Goal: Navigation & Orientation: Find specific page/section

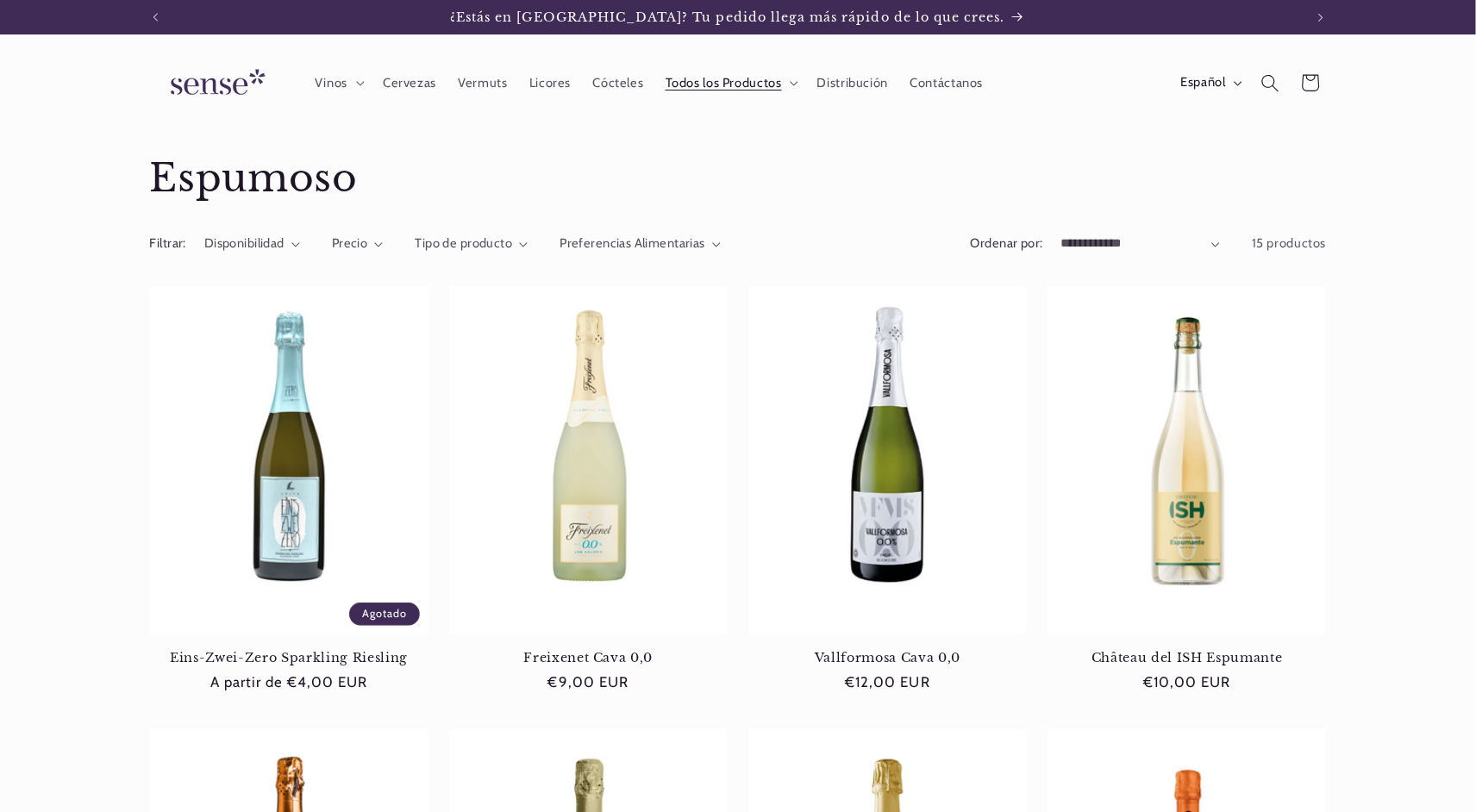
scroll to position [0, 1148]
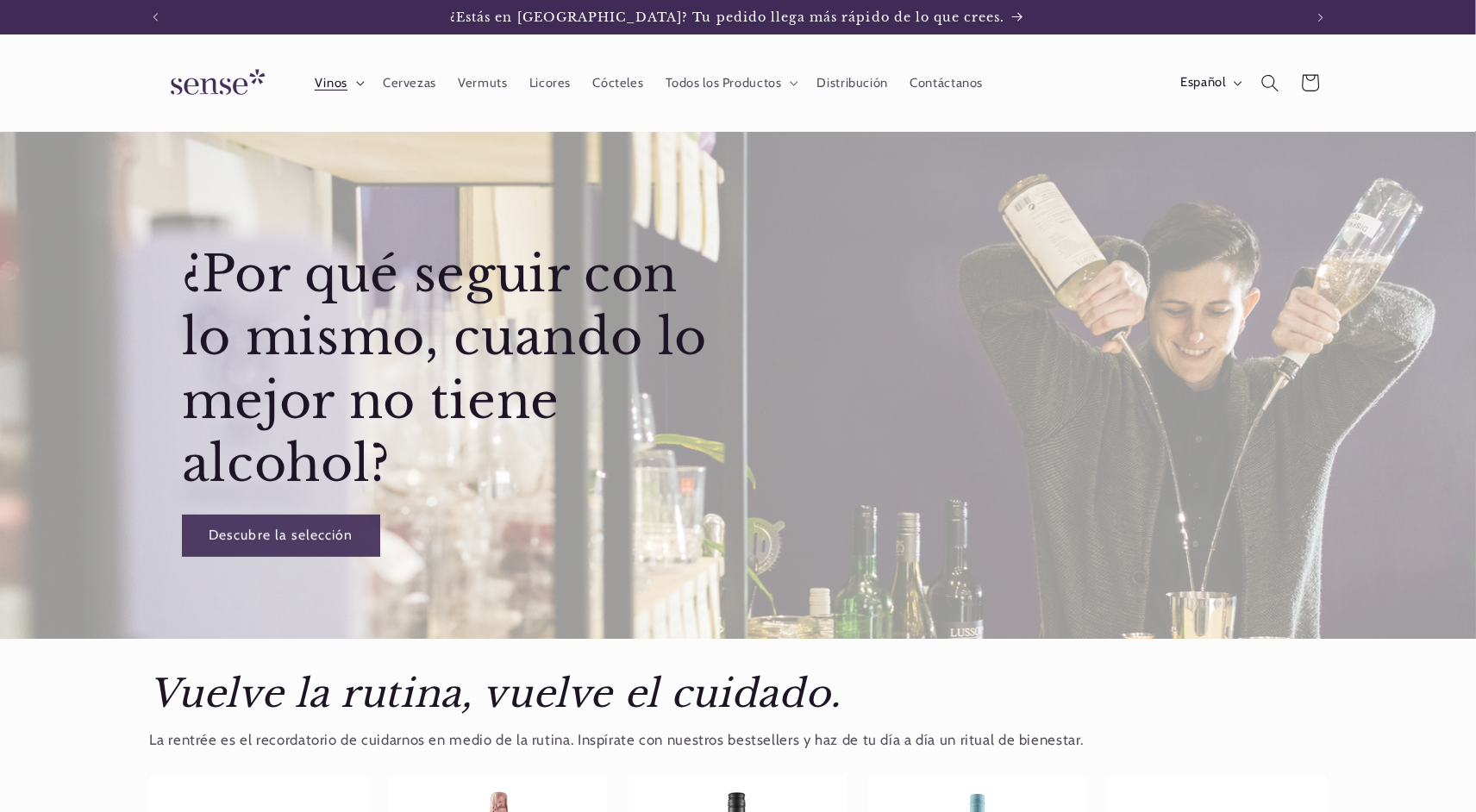
click at [340, 83] on span "Vinos" at bounding box center [331, 83] width 33 height 16
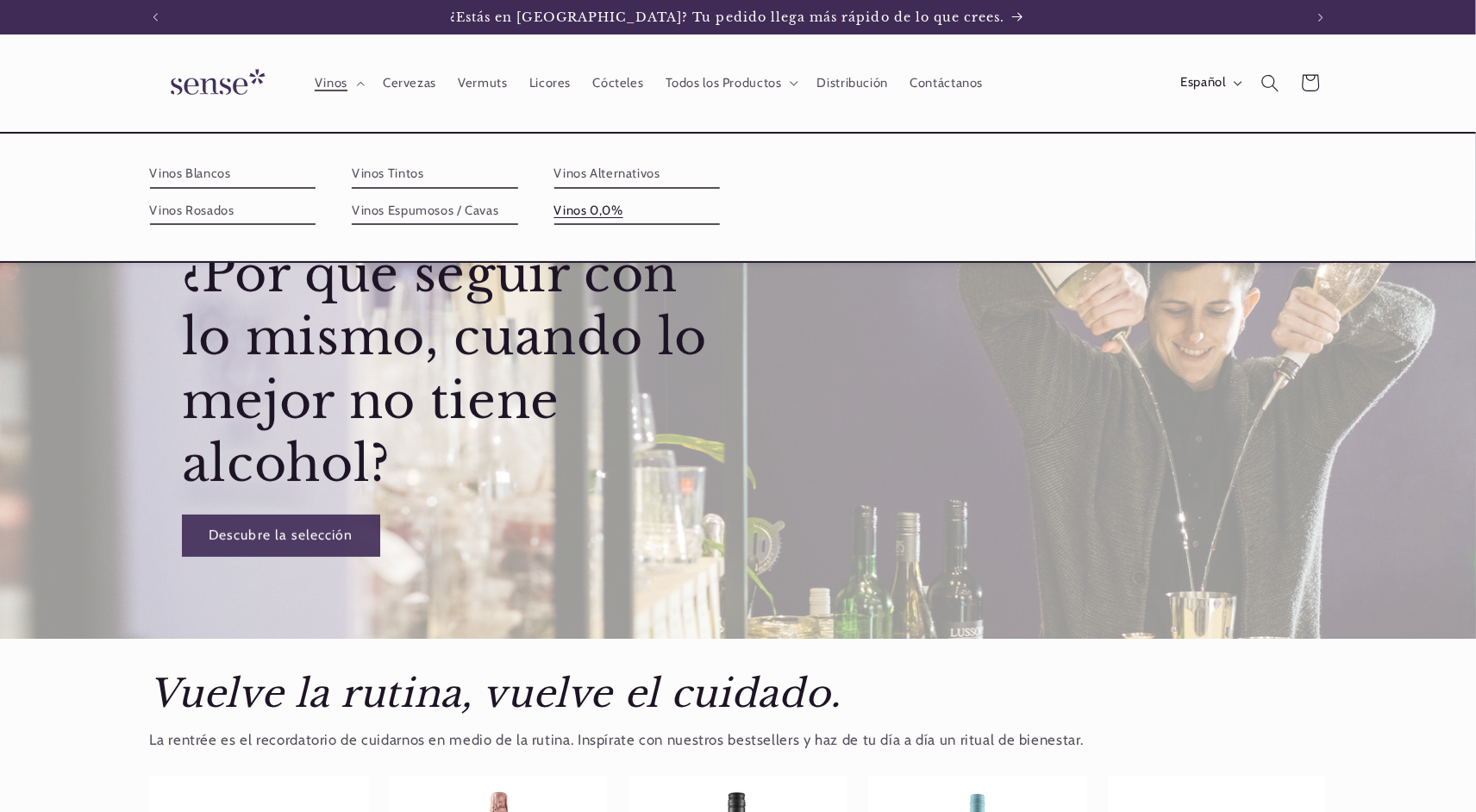
click at [605, 205] on link "Vinos 0,0%" at bounding box center [638, 211] width 166 height 28
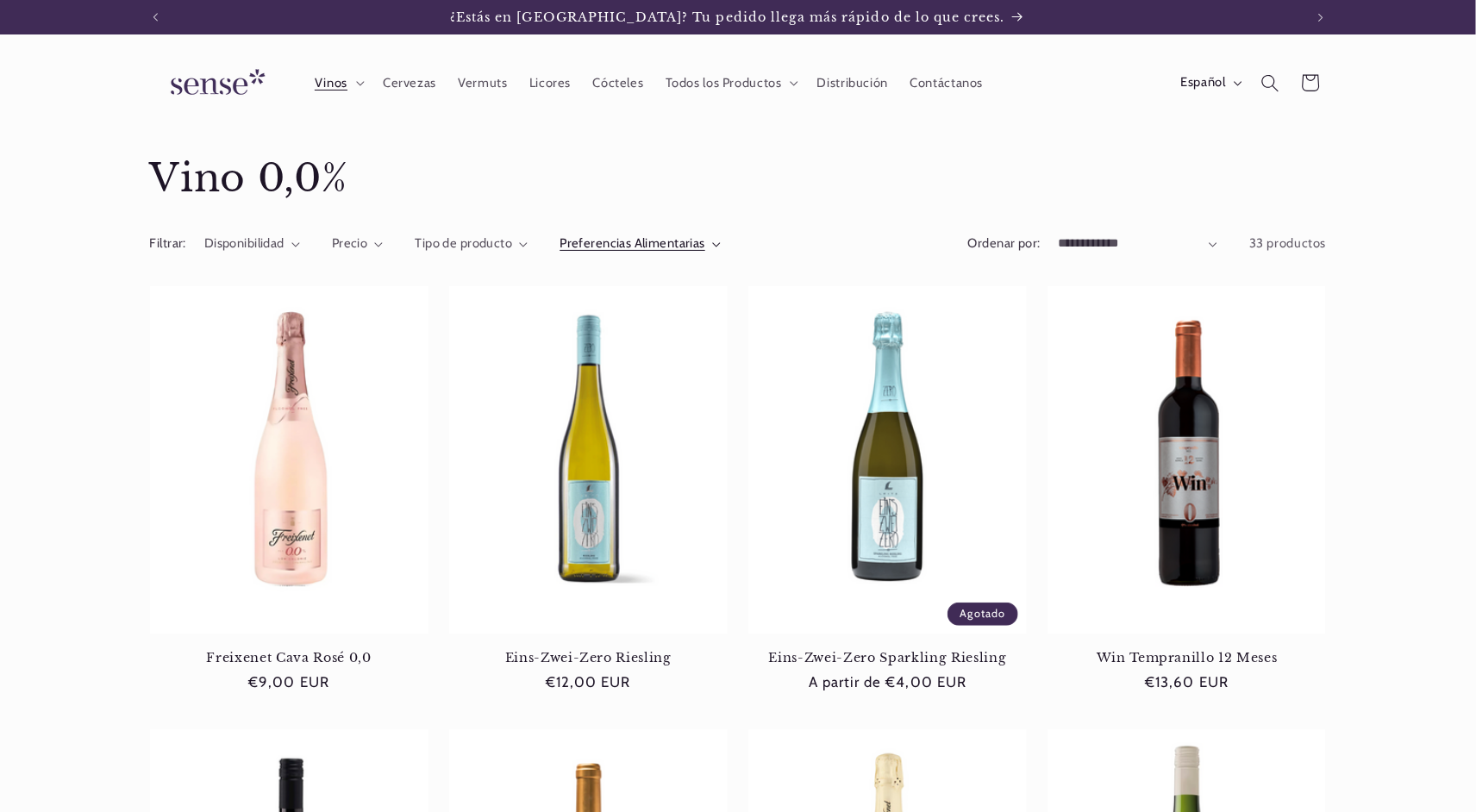
click at [632, 239] on span "Preferencias Alimentarias" at bounding box center [632, 243] width 146 height 15
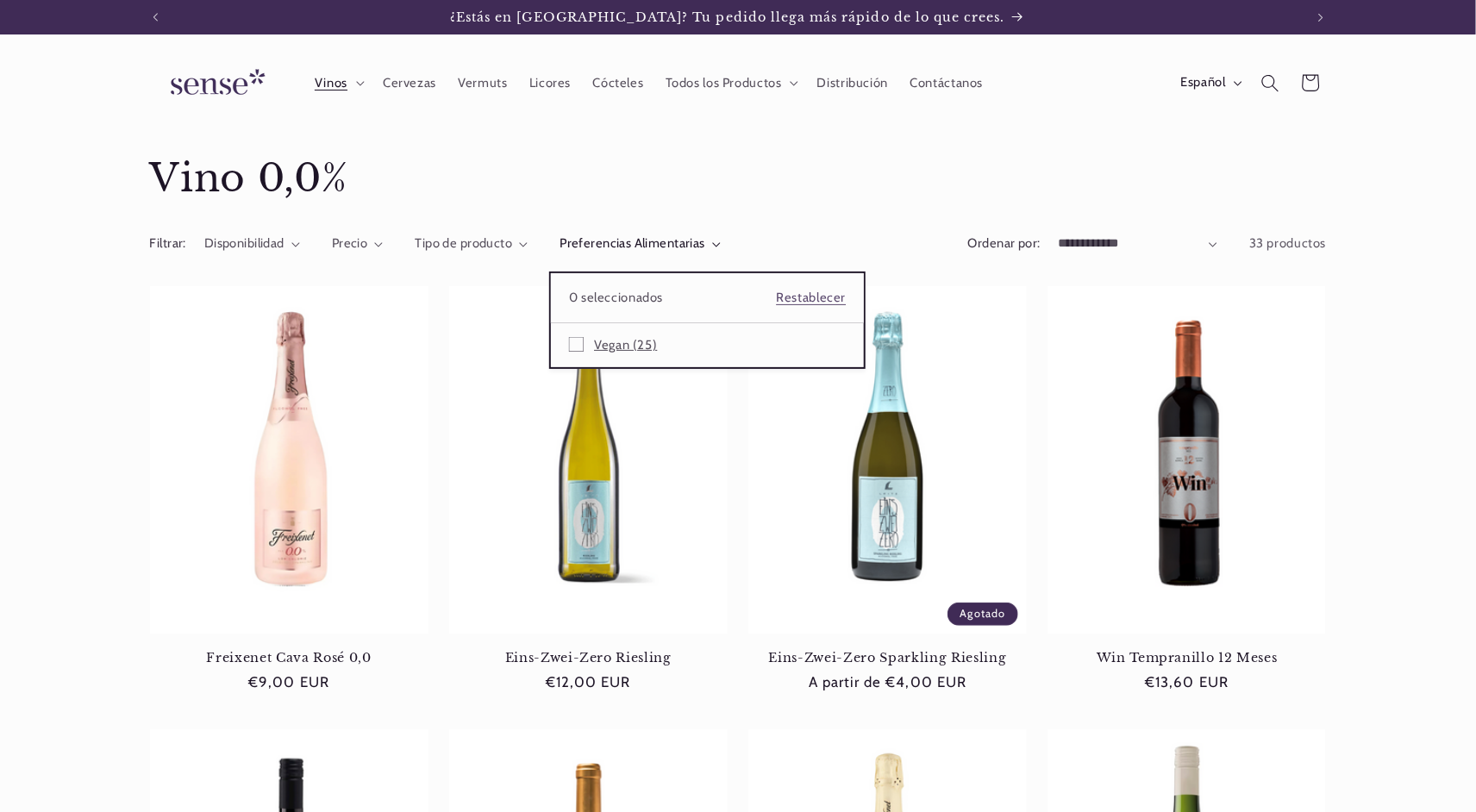
click at [576, 337] on icon at bounding box center [576, 343] width 14 height 14
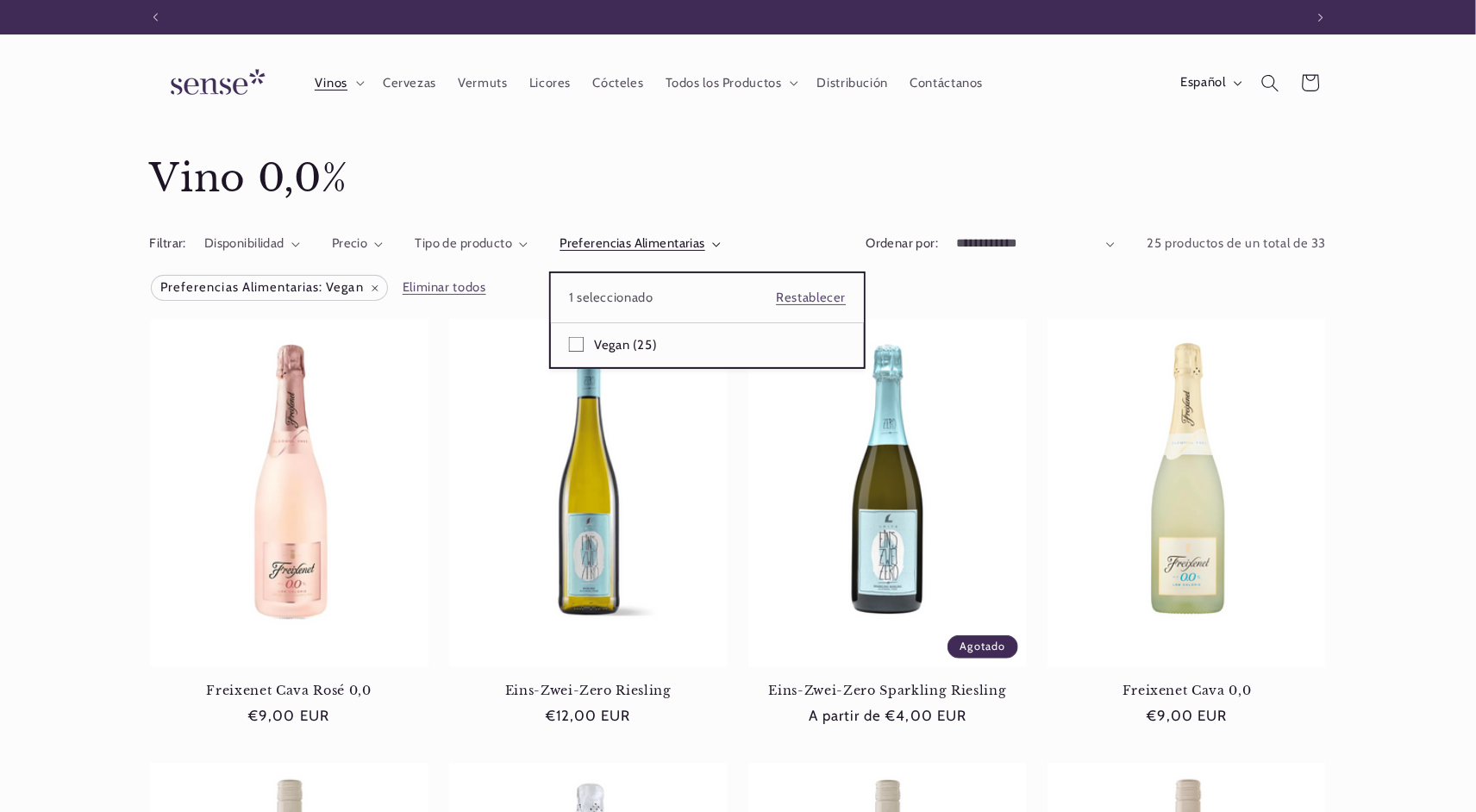
scroll to position [0, 1148]
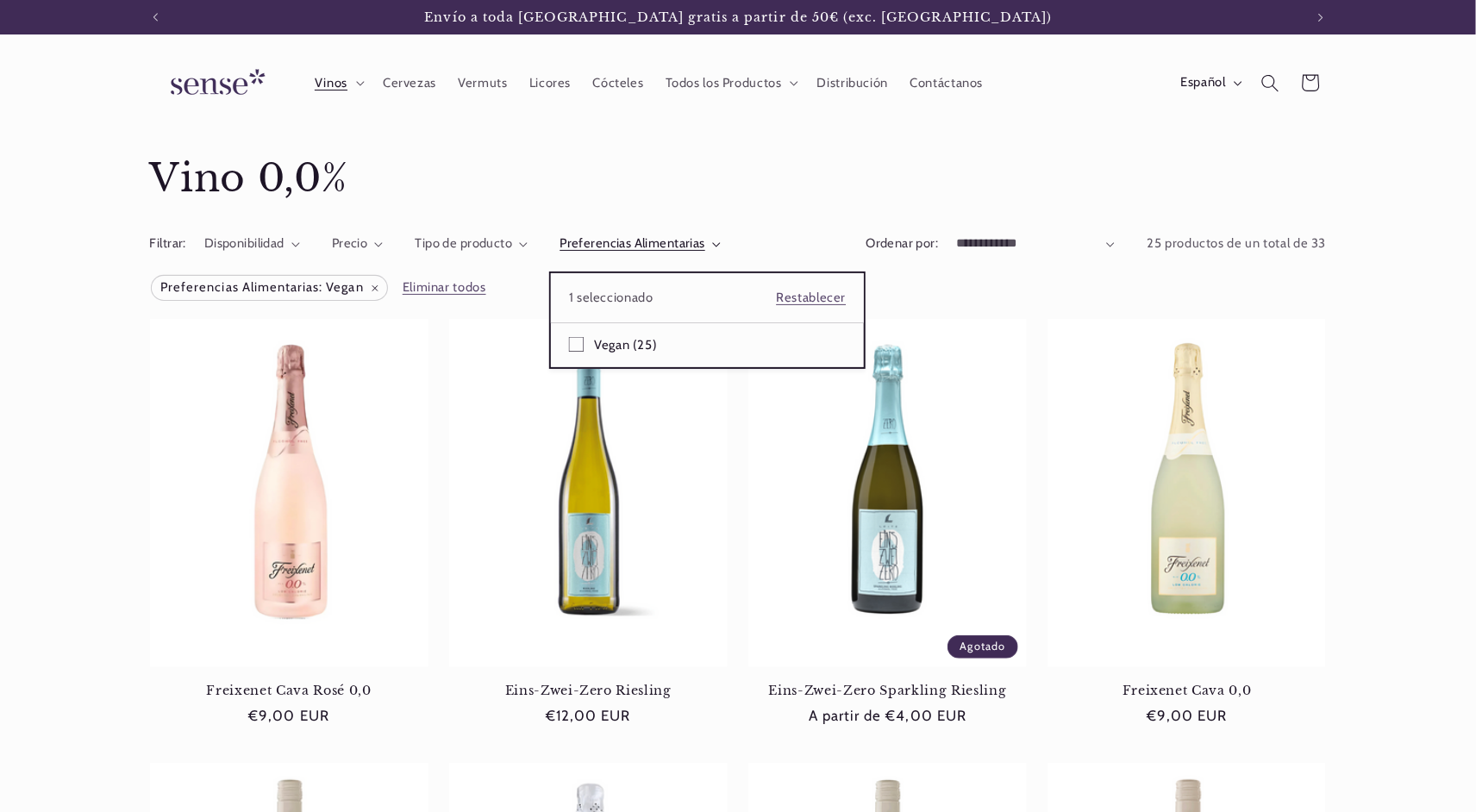
click at [721, 234] on summary "Preferencias Alimentarias" at bounding box center [640, 244] width 161 height 19
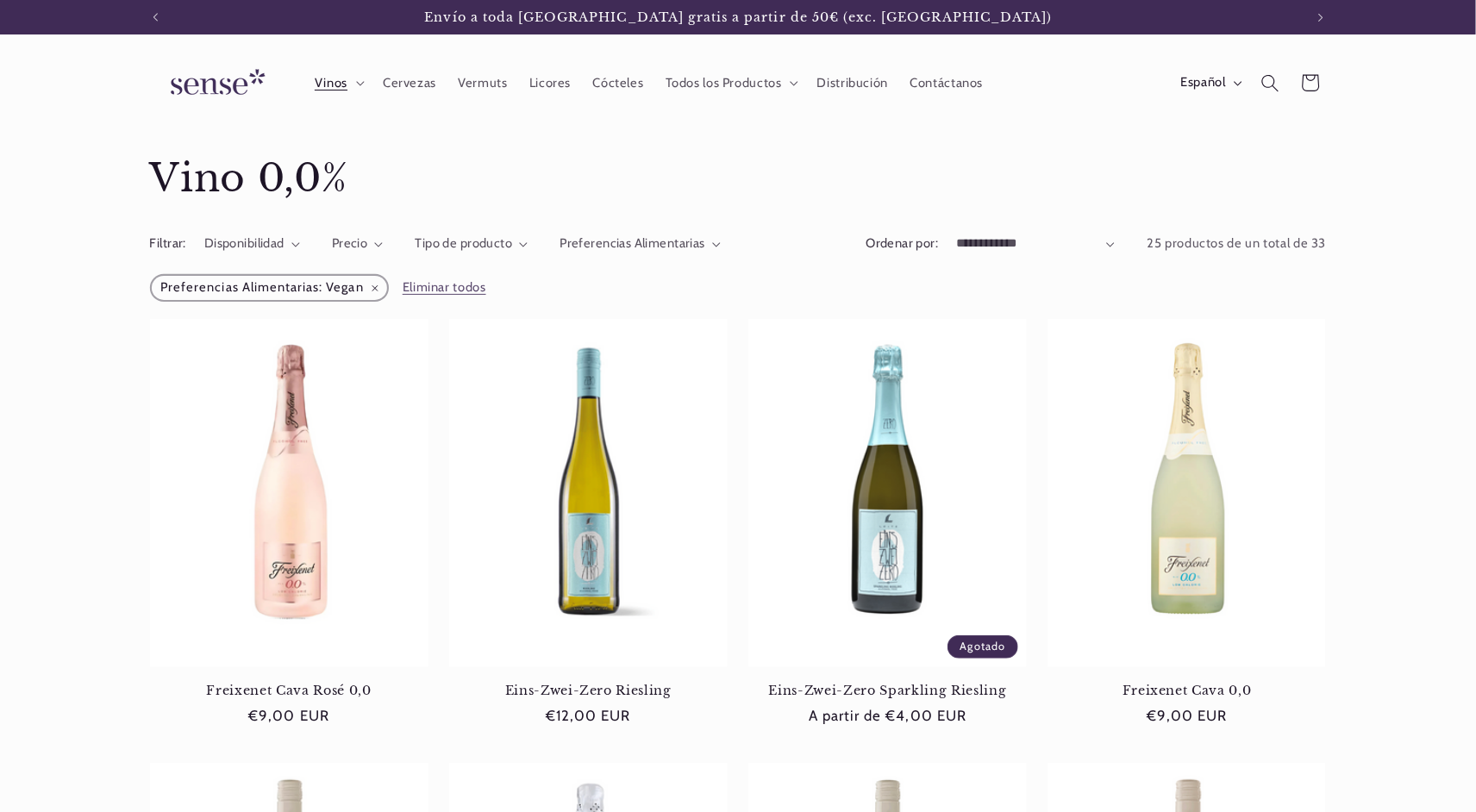
click at [377, 289] on span "Preferencias Alimentarias: Vegan Eliminar filtro" at bounding box center [269, 287] width 235 height 24
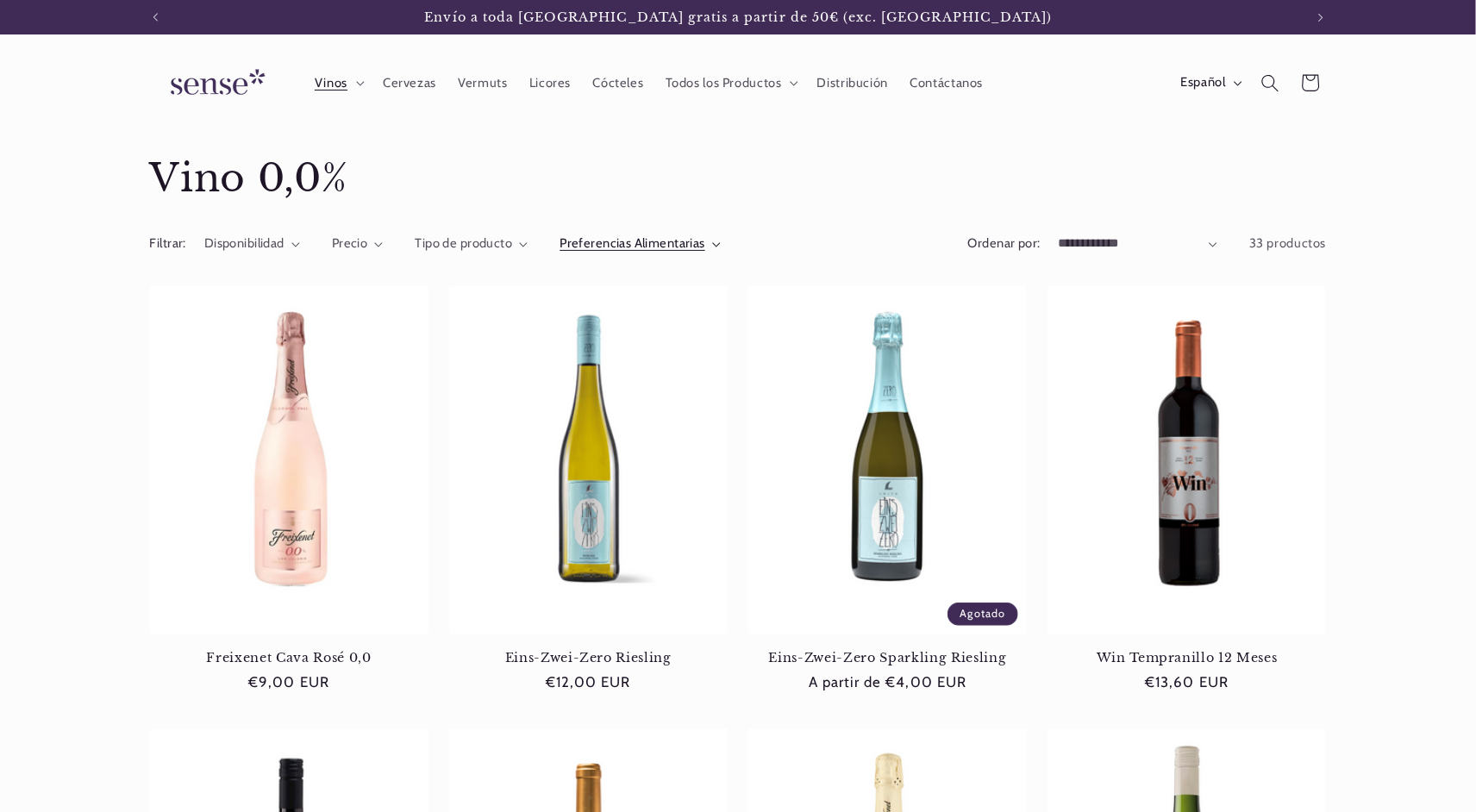
click at [713, 244] on icon "Preferencias Alimentarias (0 seleccionado)" at bounding box center [716, 244] width 9 height 5
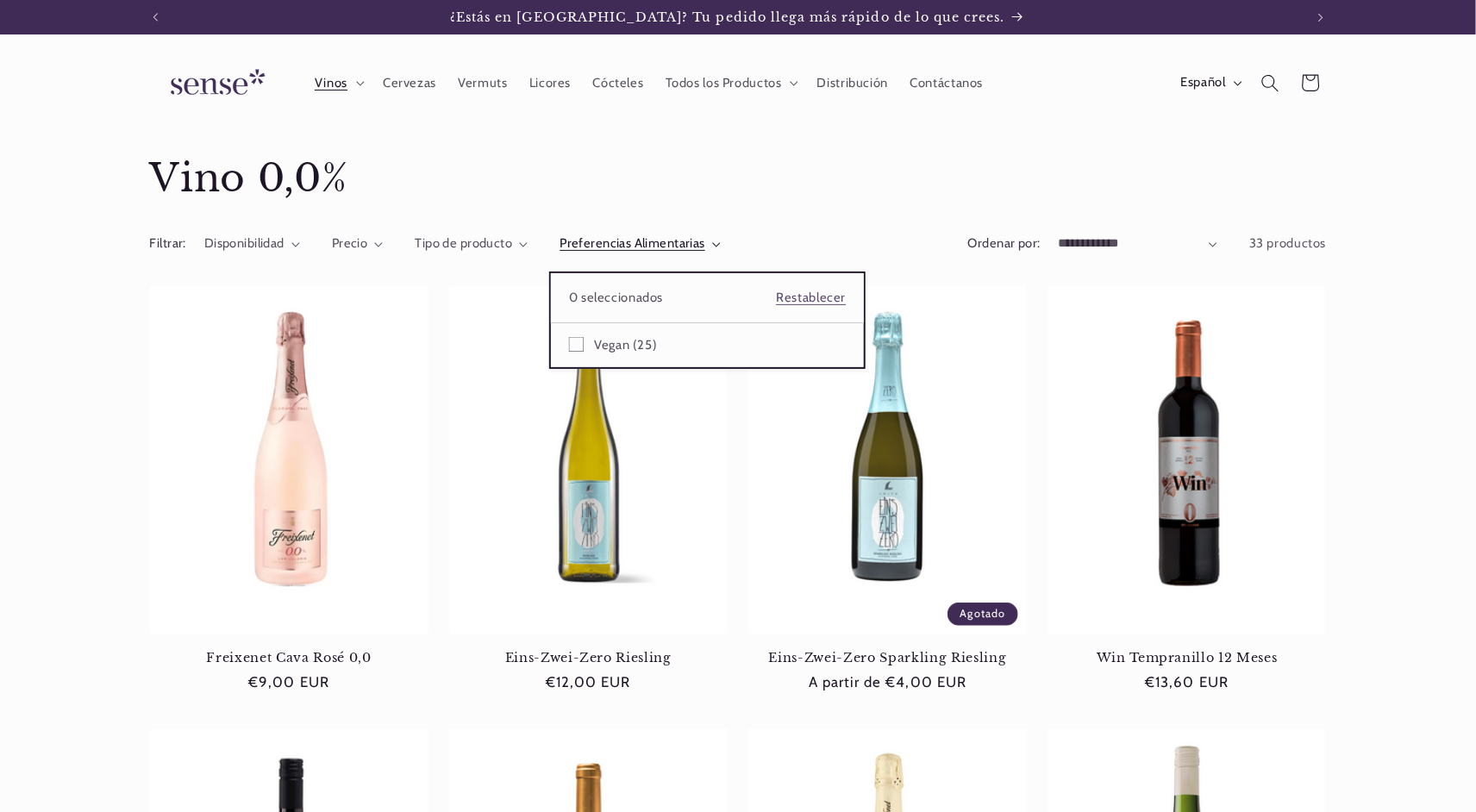
click at [721, 234] on summary "Preferencias Alimentarias" at bounding box center [640, 244] width 161 height 19
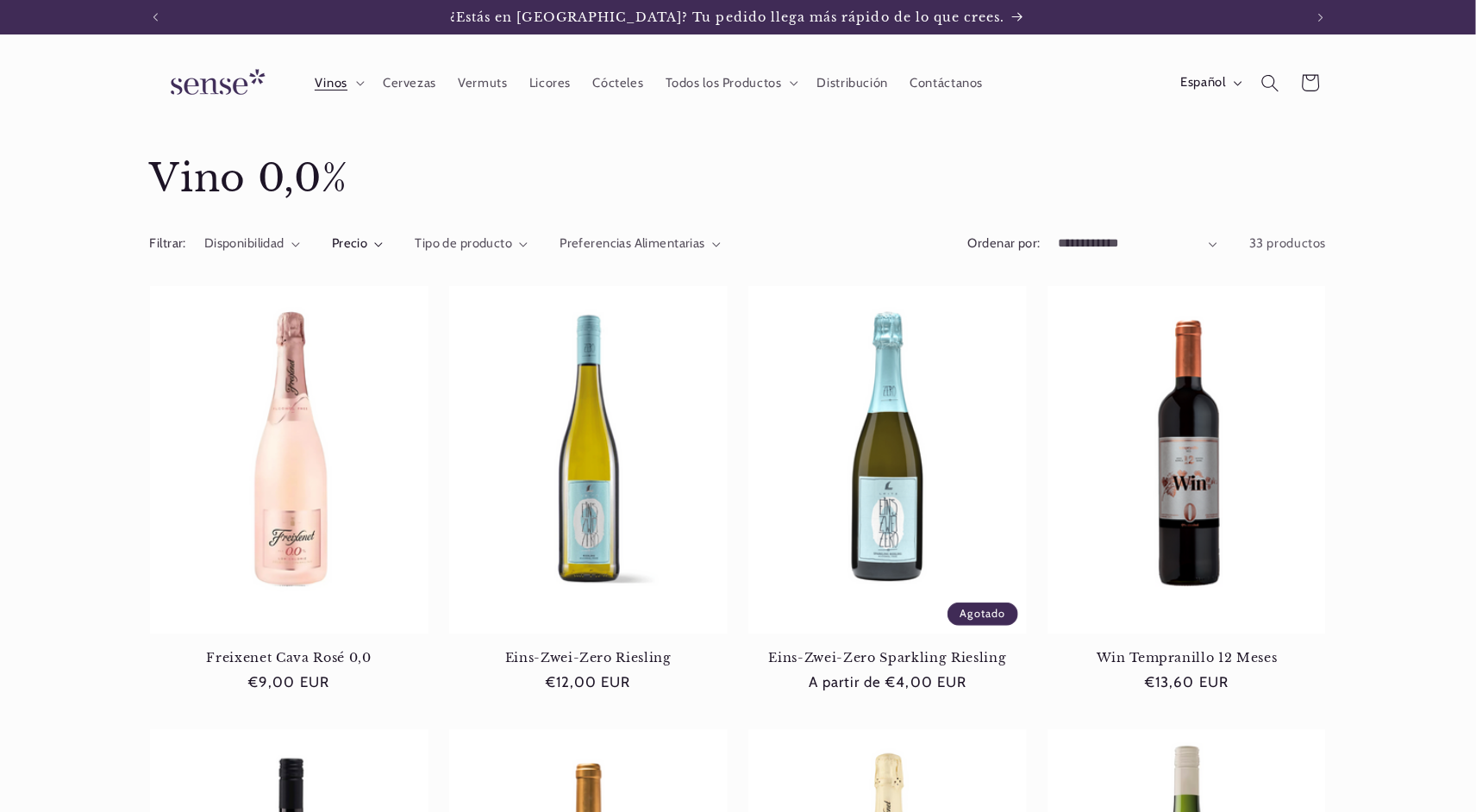
click at [377, 247] on icon at bounding box center [378, 244] width 9 height 5
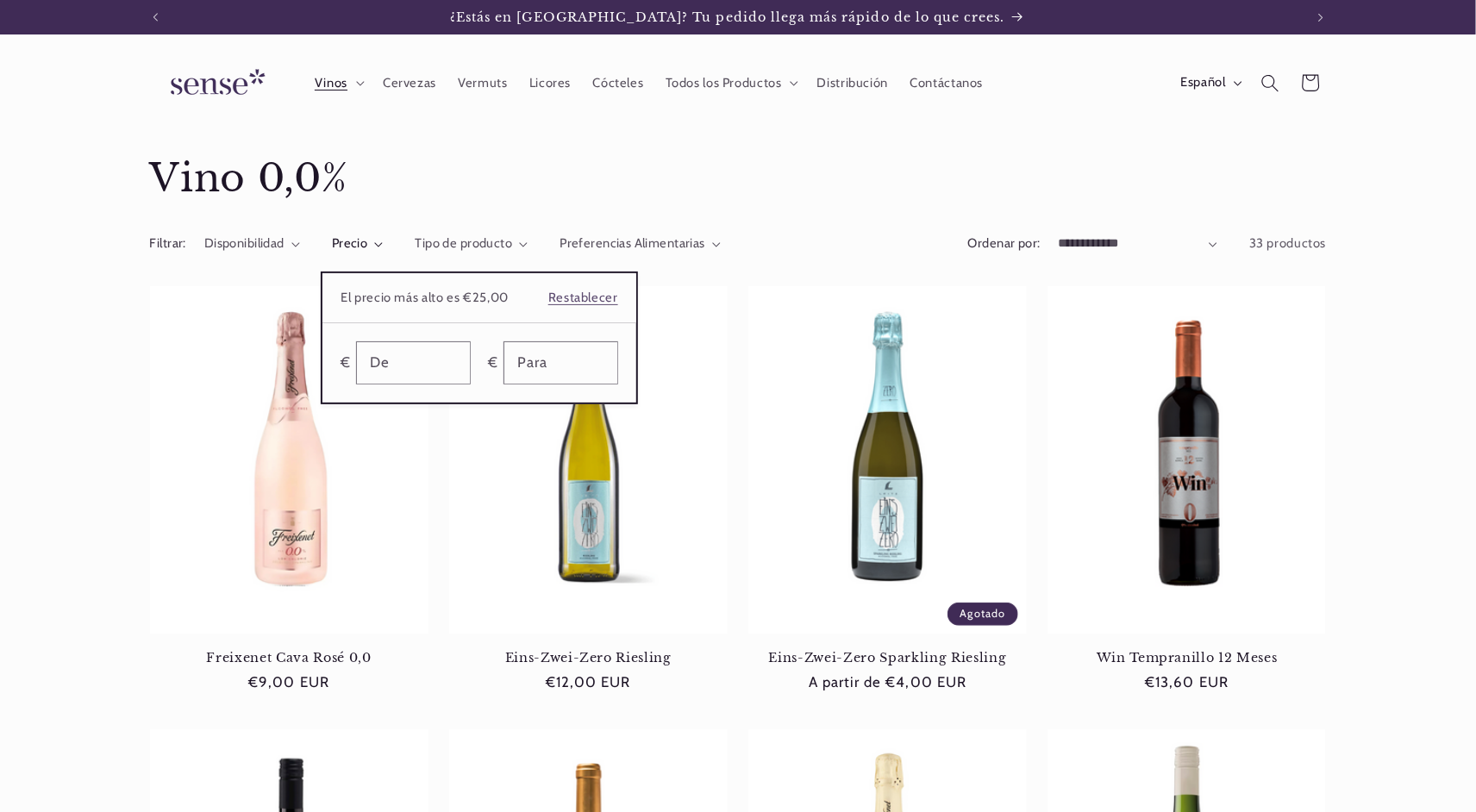
click at [377, 248] on summary "Precio" at bounding box center [358, 244] width 52 height 19
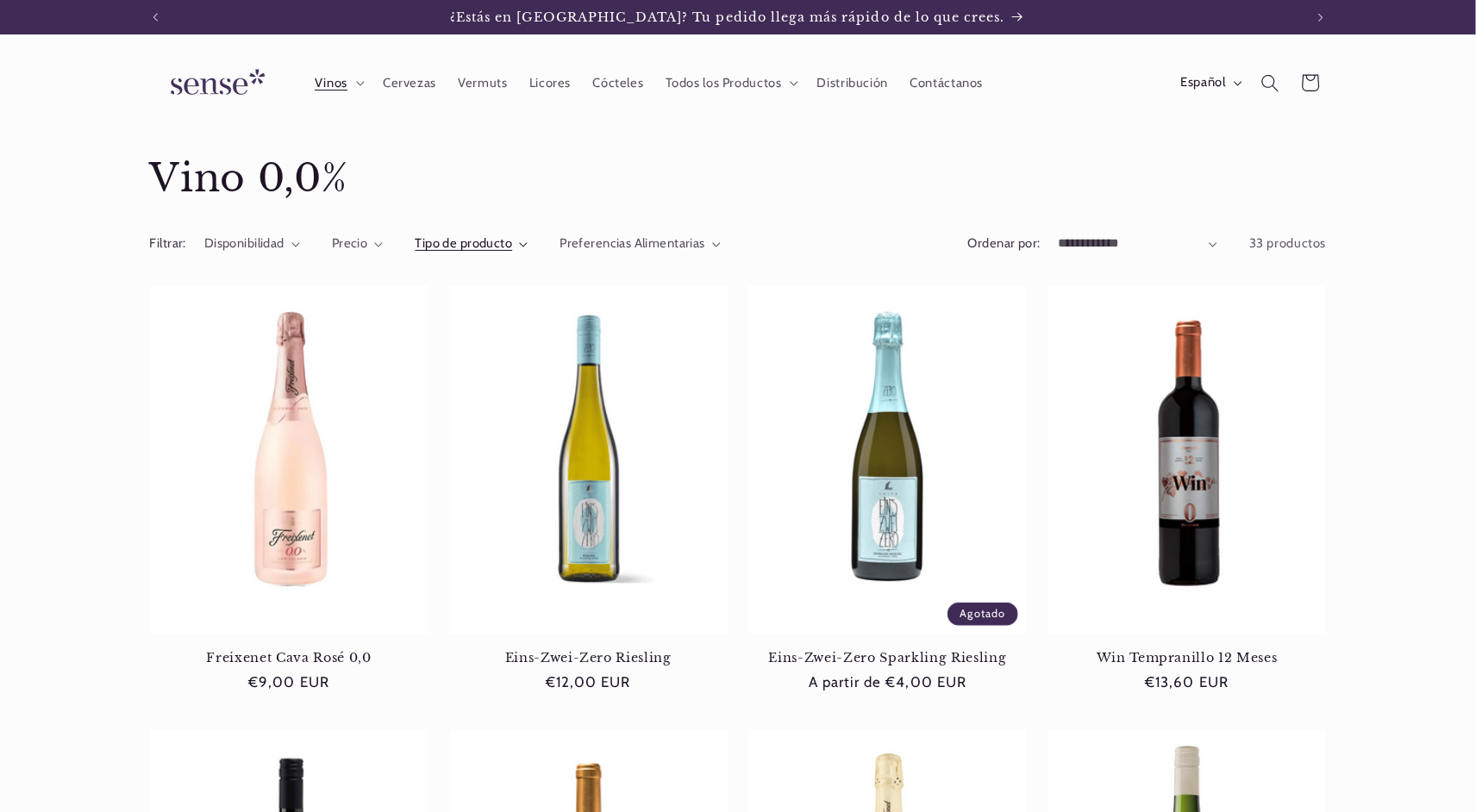
click at [490, 246] on span "Tipo de producto" at bounding box center [464, 243] width 97 height 15
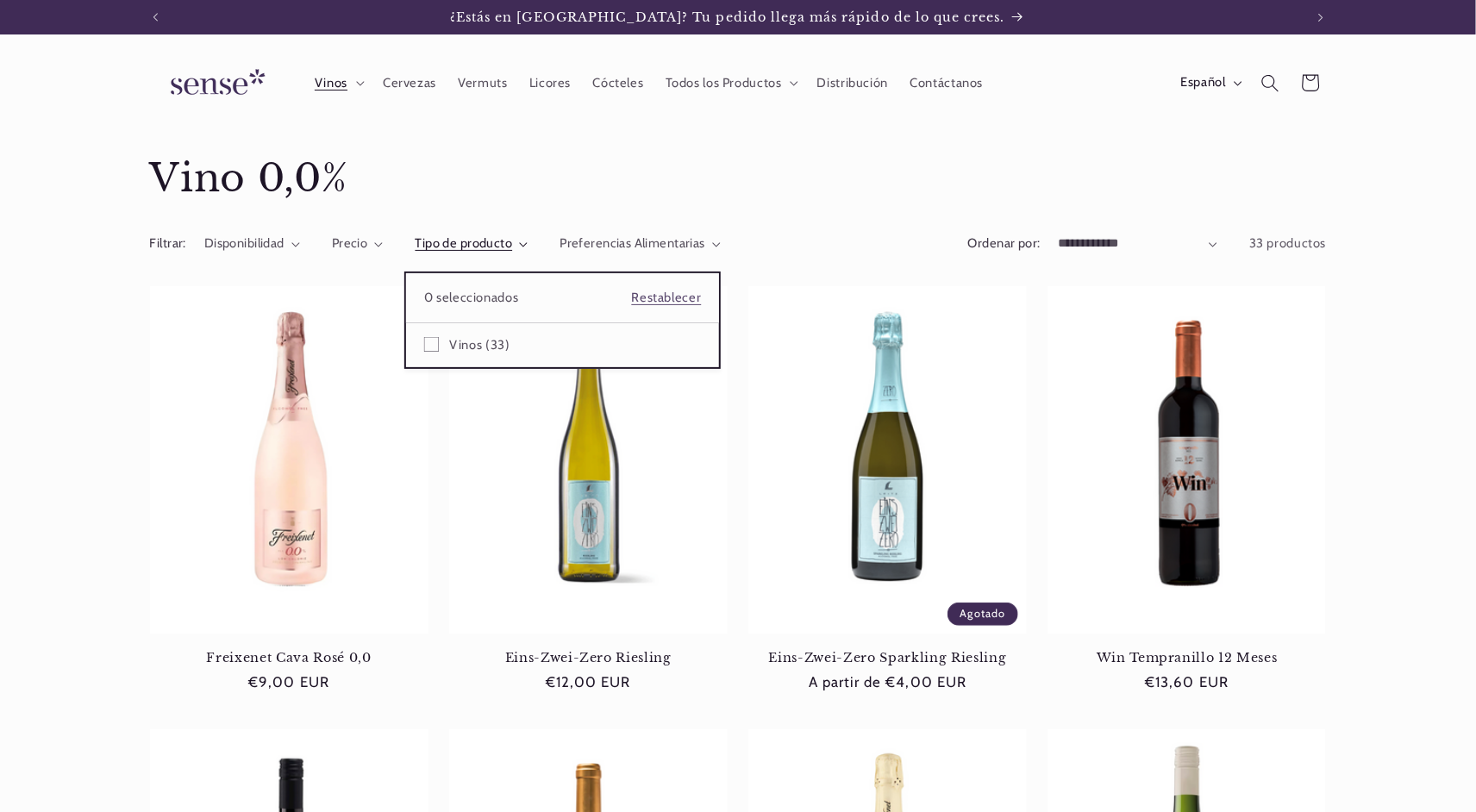
click at [507, 234] on summary "Tipo de producto" at bounding box center [472, 244] width 113 height 19
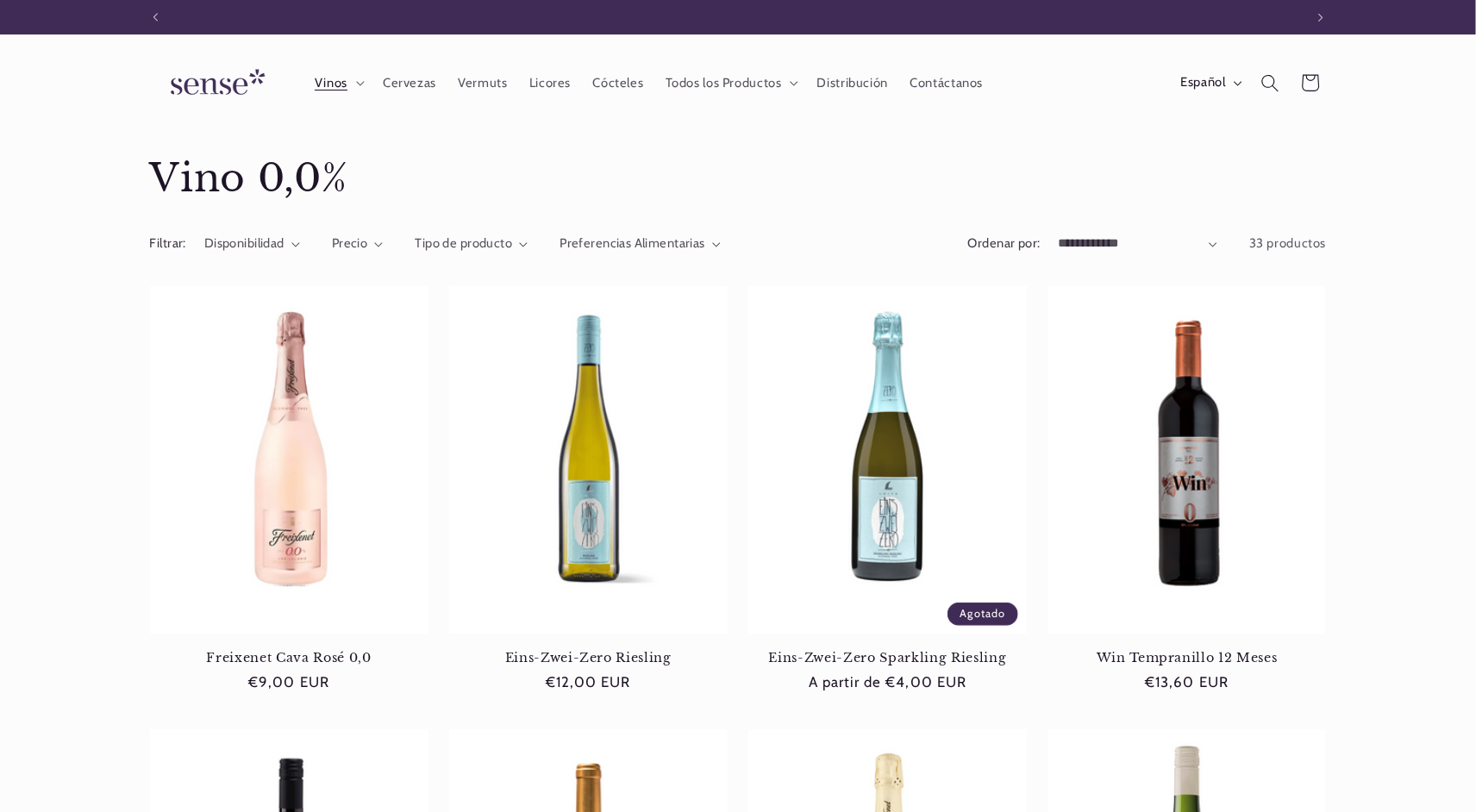
scroll to position [0, 1148]
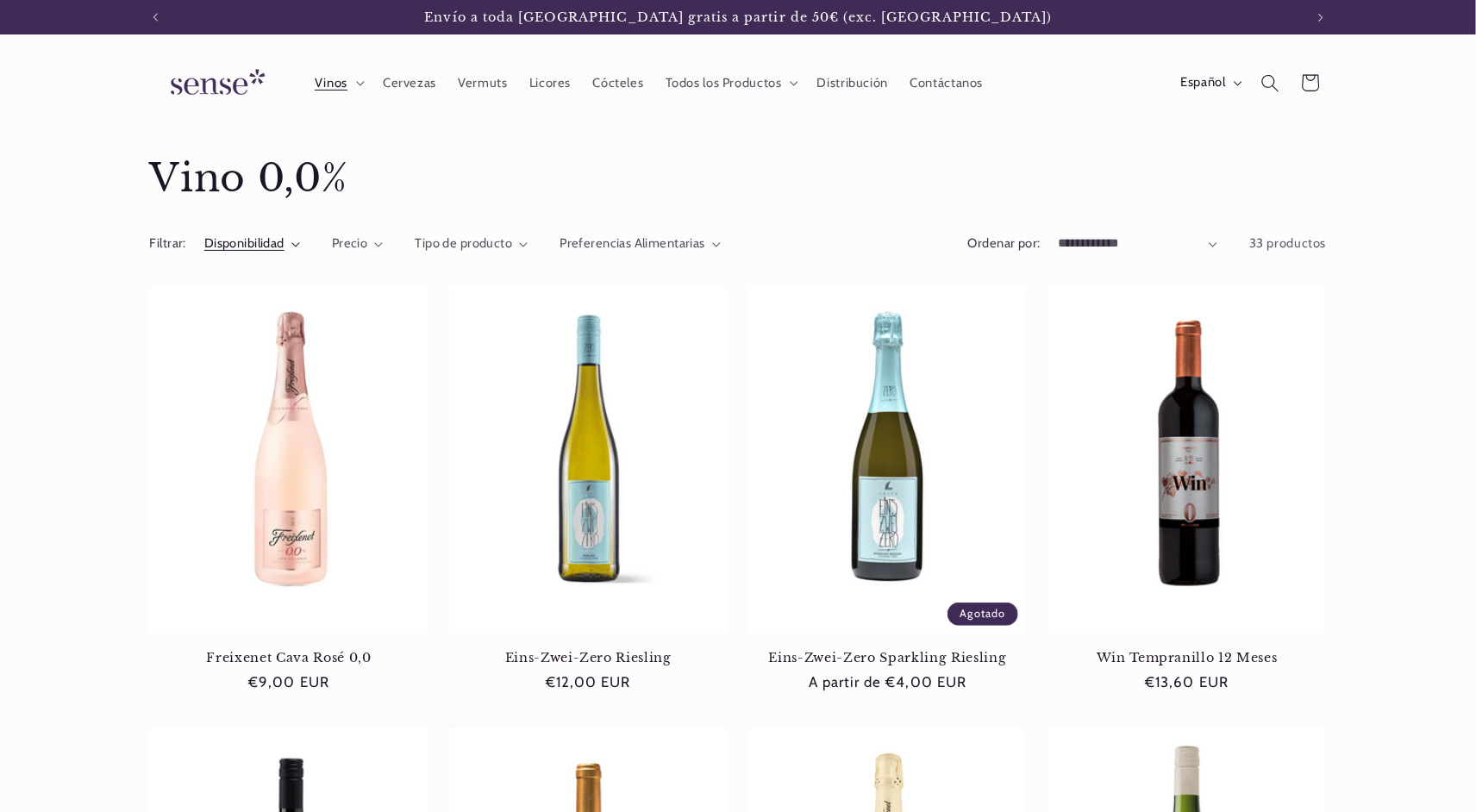
click at [228, 247] on span "Disponibilidad" at bounding box center [244, 243] width 80 height 15
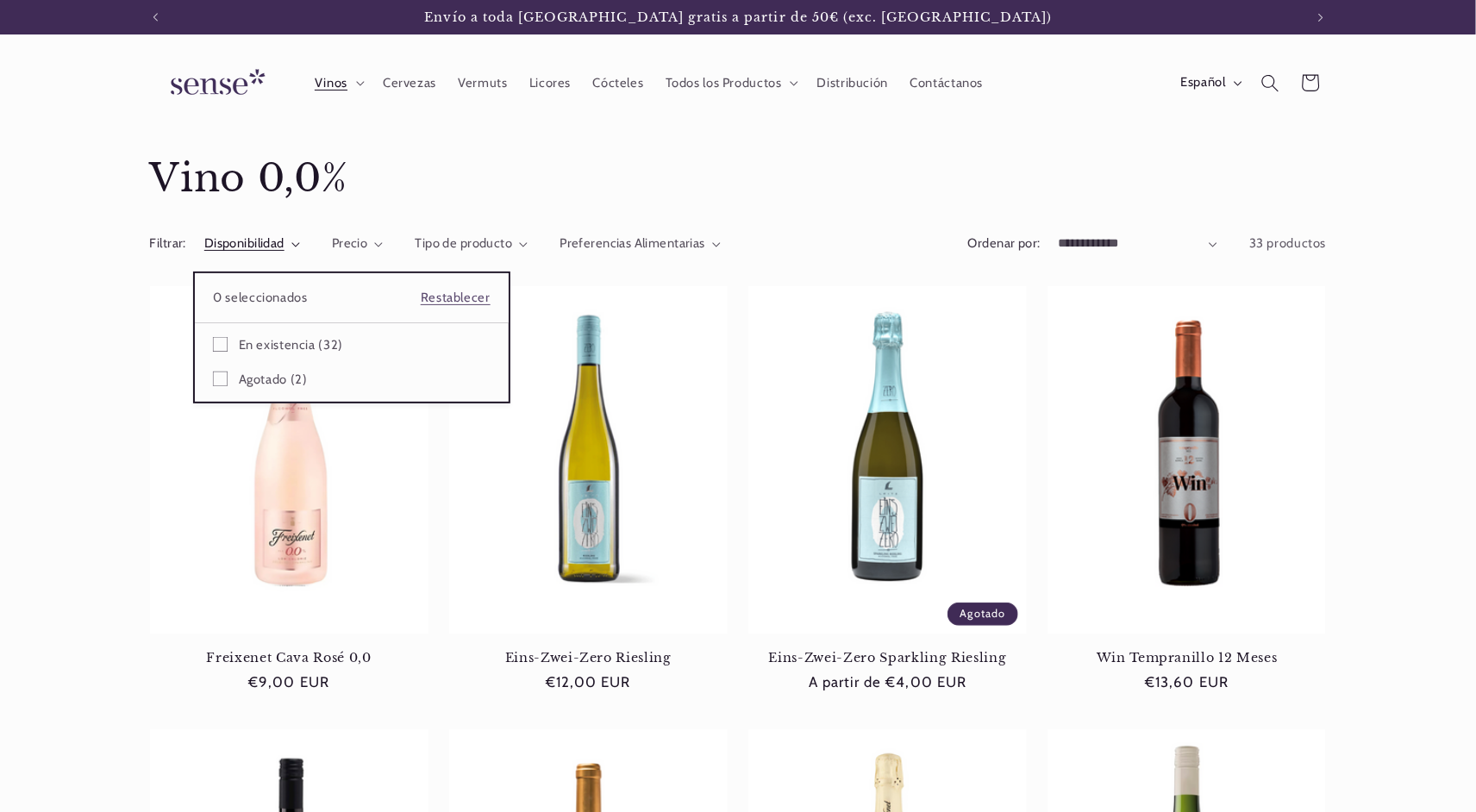
click at [205, 254] on summary "Disponibilidad" at bounding box center [252, 244] width 96 height 19
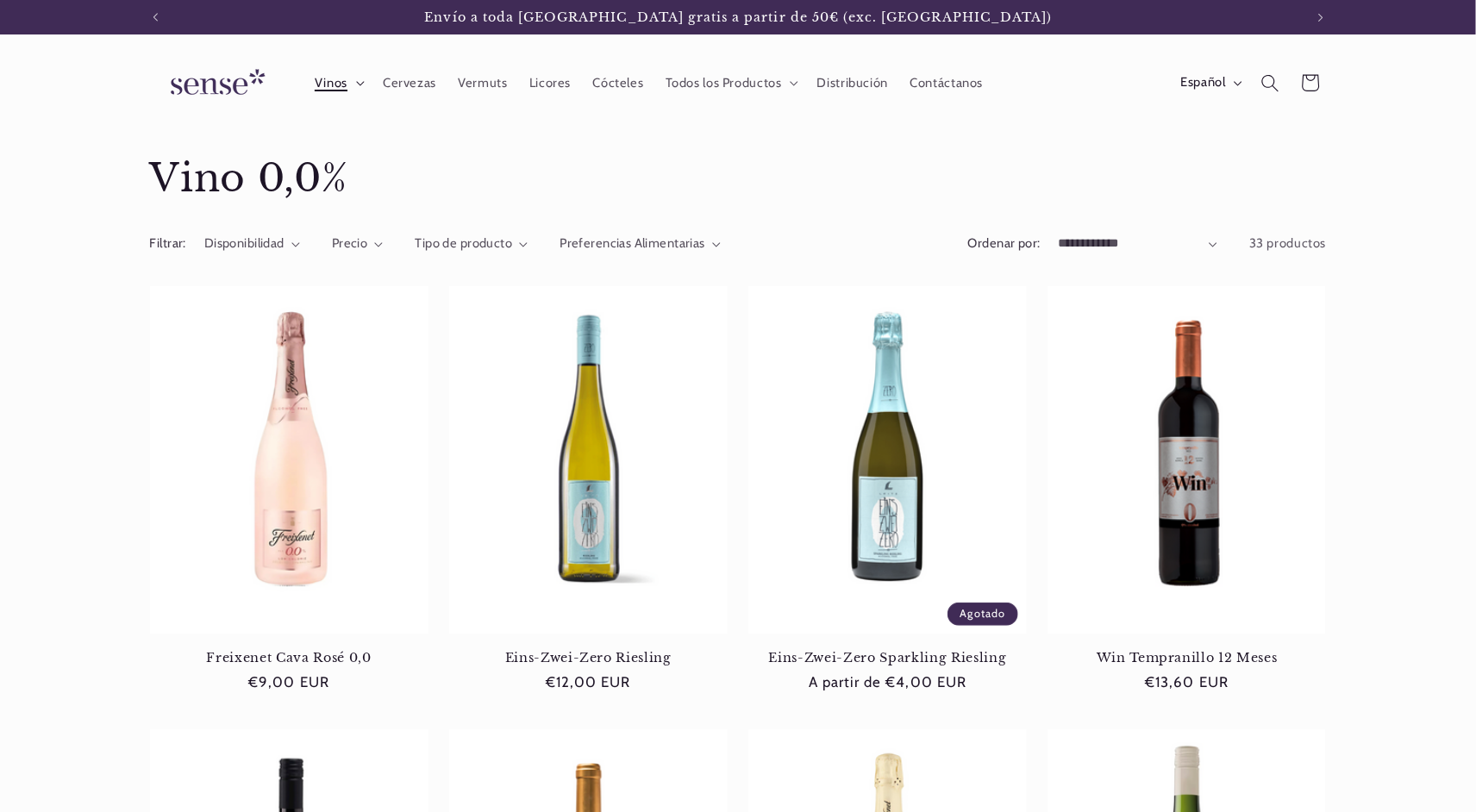
click at [361, 81] on icon at bounding box center [360, 83] width 9 height 5
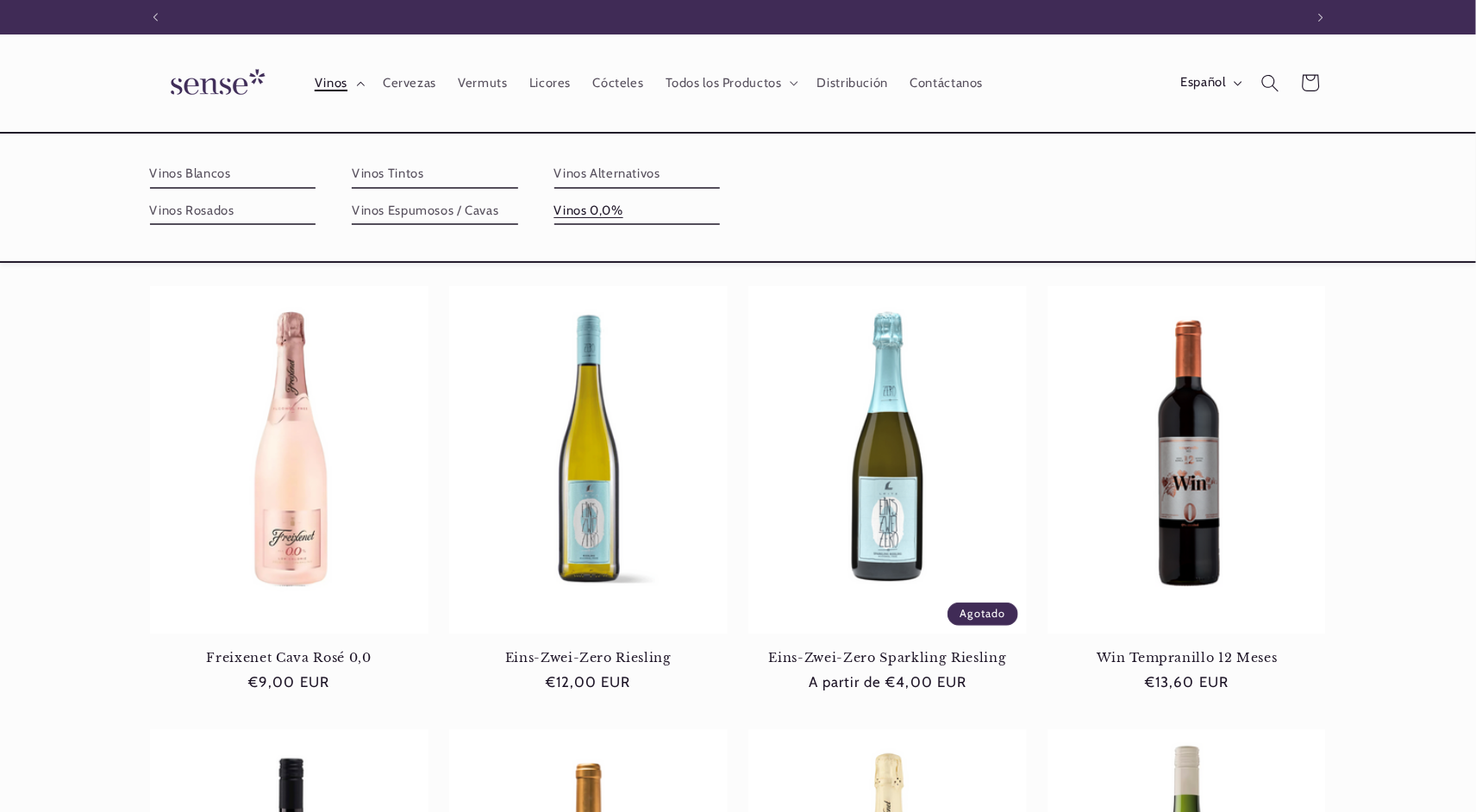
scroll to position [0, 0]
click at [361, 81] on icon at bounding box center [360, 83] width 9 height 5
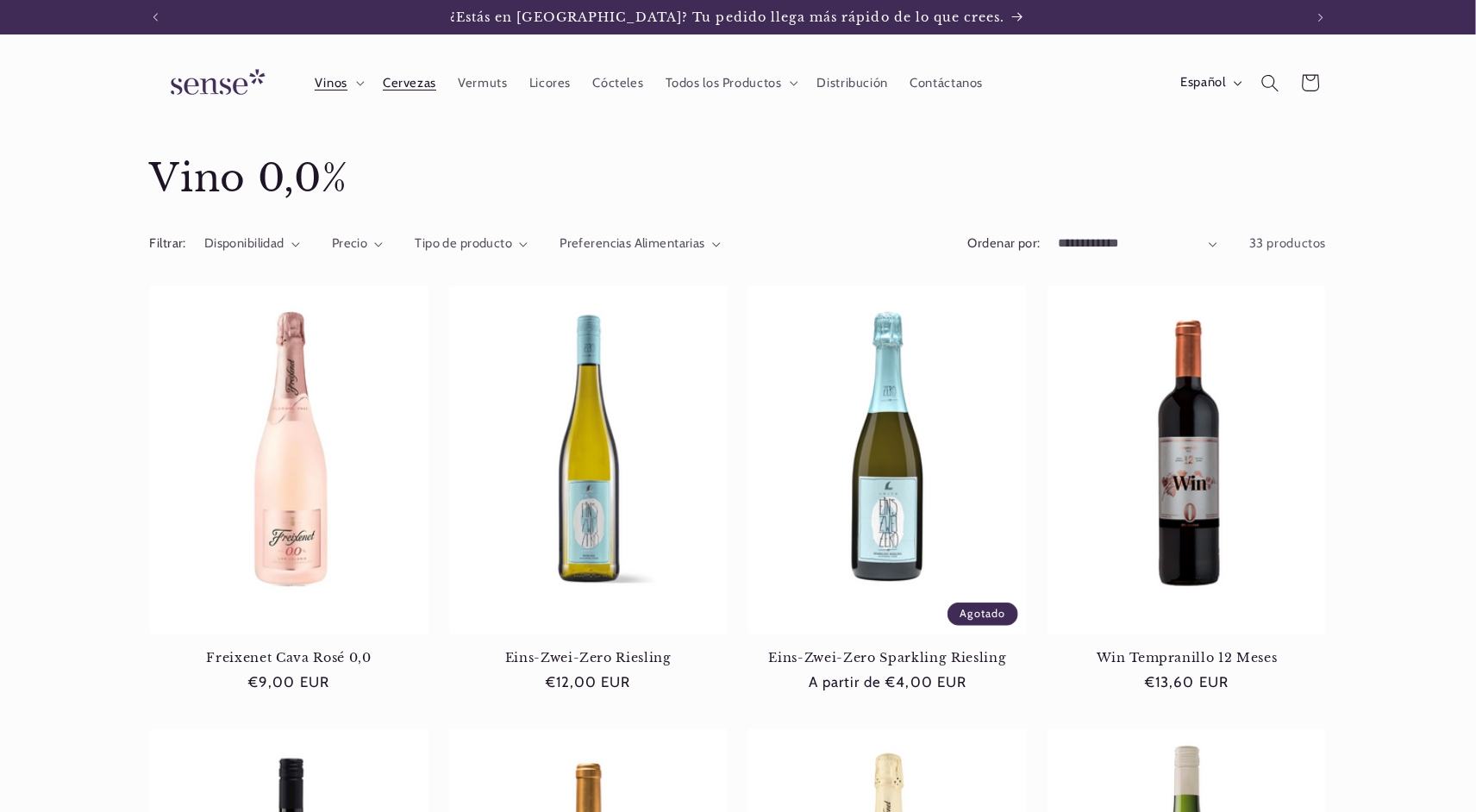
click at [387, 87] on span "Cervezas" at bounding box center [409, 83] width 53 height 16
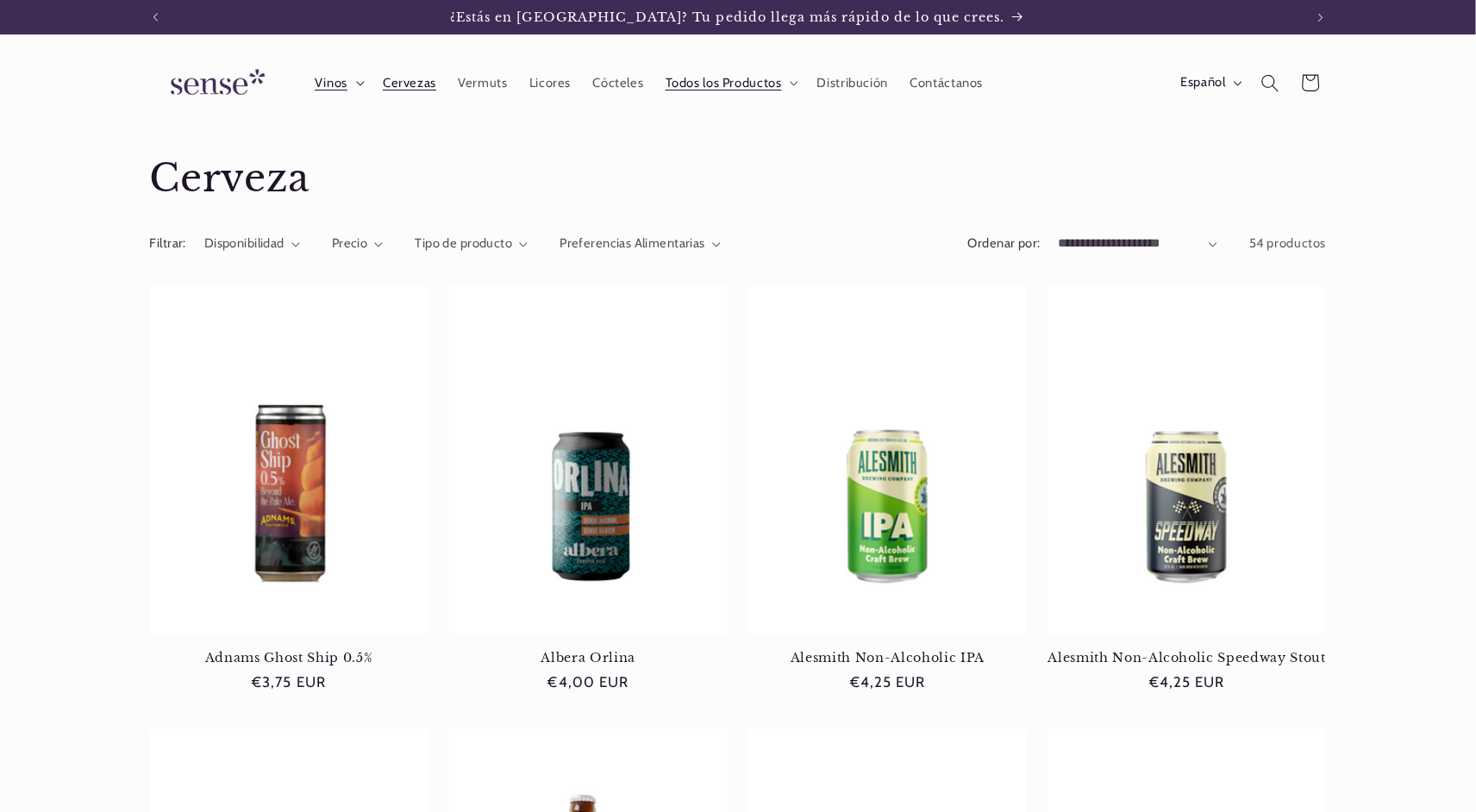
click at [350, 85] on summary "Vinos" at bounding box center [338, 82] width 68 height 38
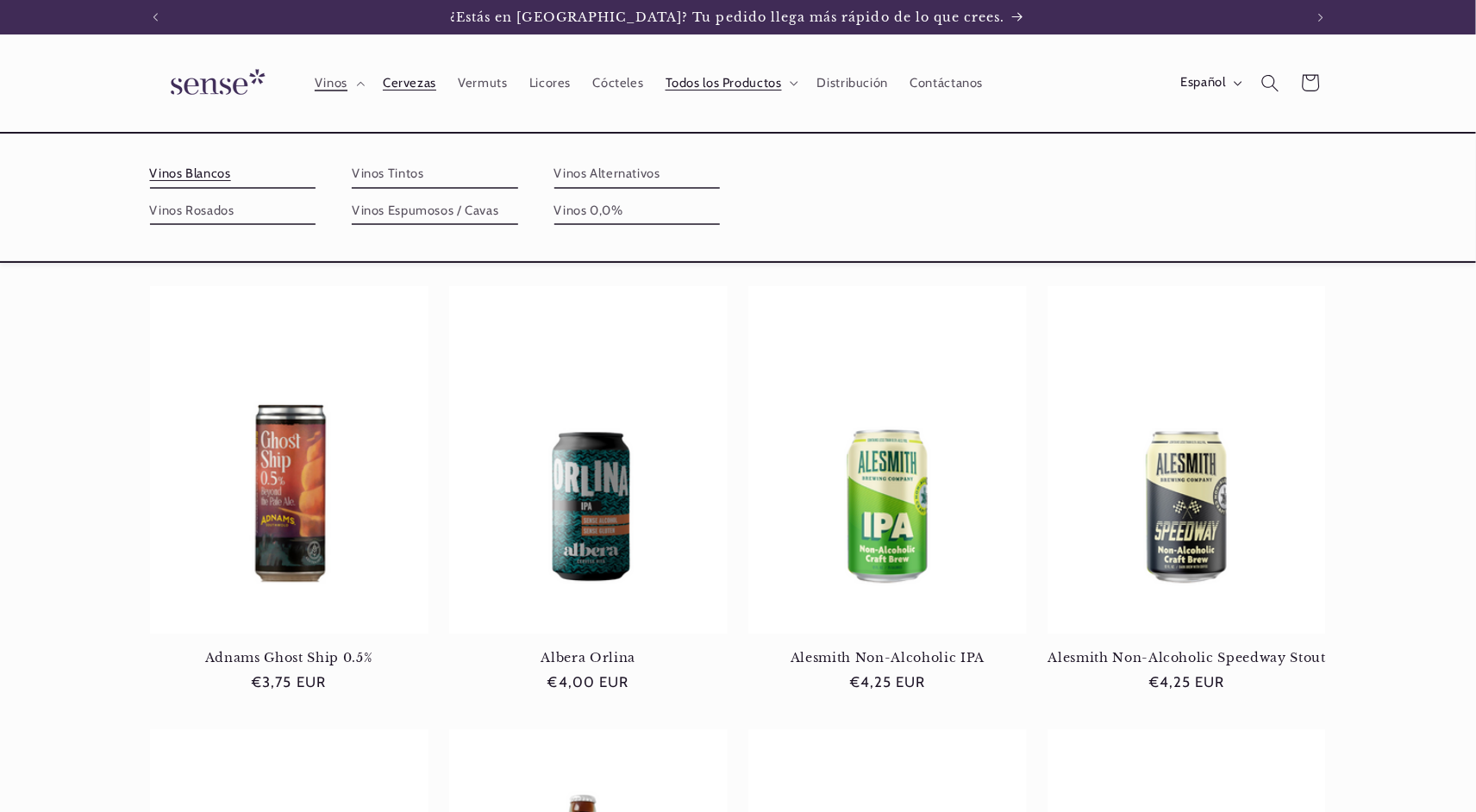
click at [205, 180] on link "Vinos Blancos" at bounding box center [233, 174] width 166 height 28
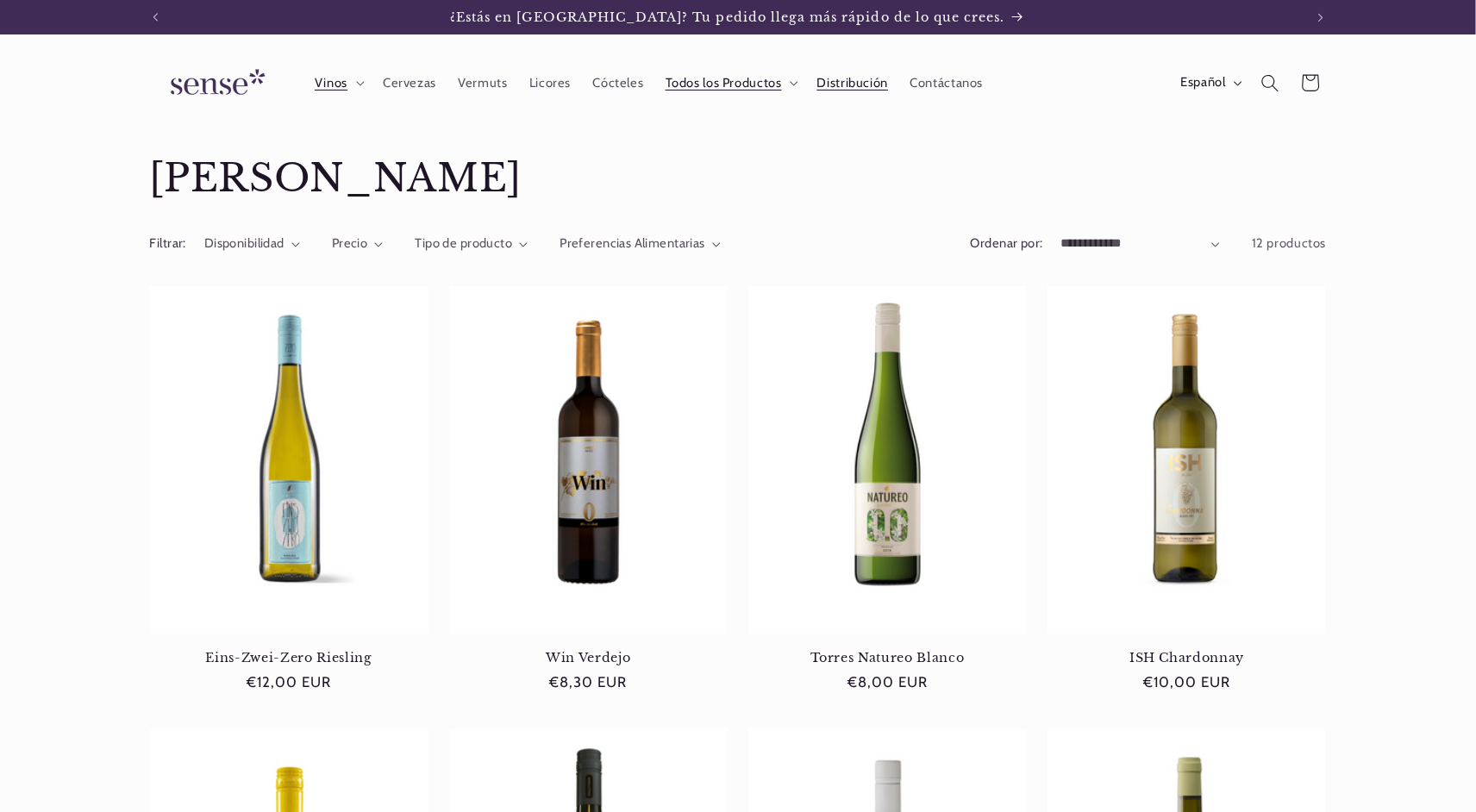
click at [834, 90] on span "Distribución" at bounding box center [853, 83] width 71 height 16
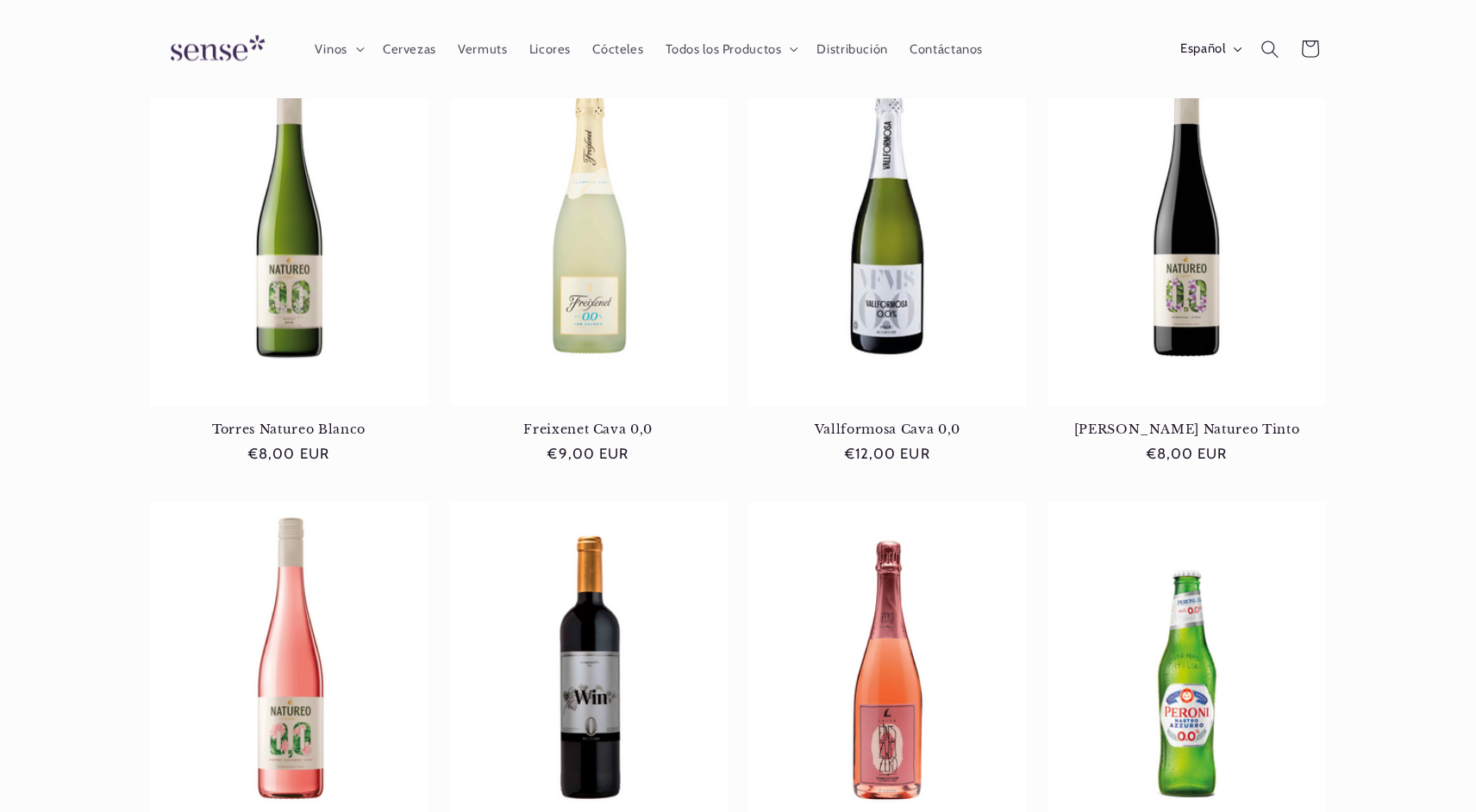
scroll to position [929, 0]
